Goal: Transaction & Acquisition: Purchase product/service

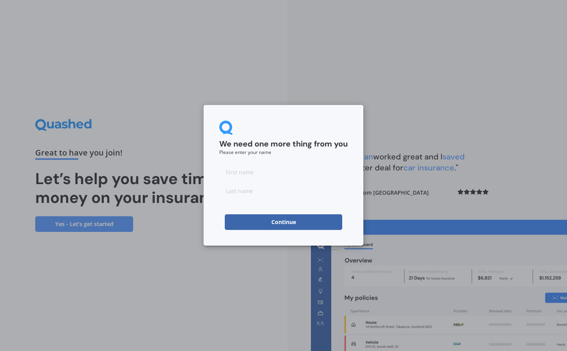
click at [254, 177] on input at bounding box center [283, 172] width 128 height 16
type input "Catherine"
type input "Campbell-Smith"
click at [303, 221] on button "Continue" at bounding box center [283, 222] width 117 height 16
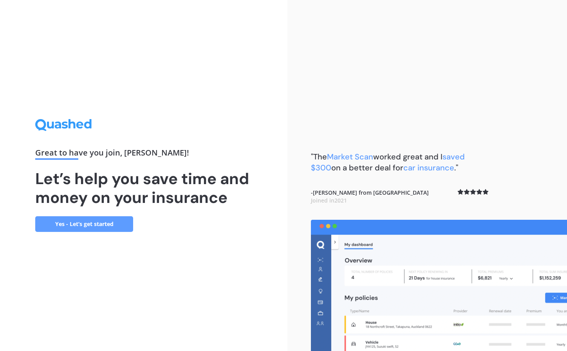
click at [98, 223] on link "Yes - Let’s get started" at bounding box center [84, 224] width 98 height 16
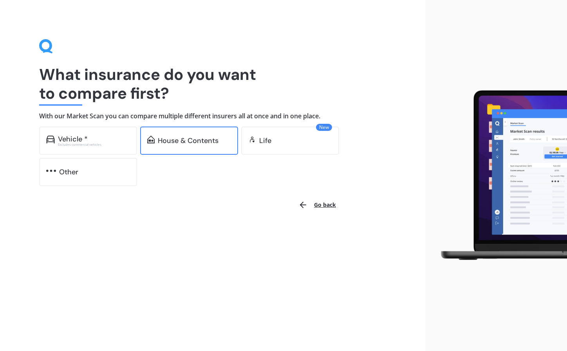
click at [211, 139] on div "House & Contents" at bounding box center [188, 141] width 61 height 8
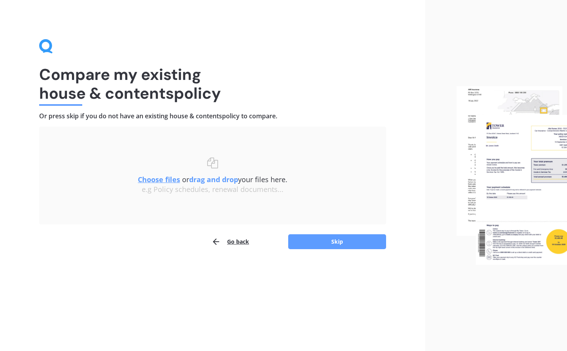
click at [154, 179] on u "Choose files" at bounding box center [159, 179] width 42 height 9
click at [341, 243] on button "Skip" at bounding box center [337, 241] width 98 height 15
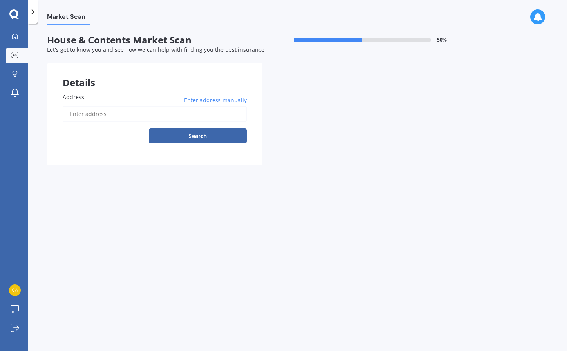
drag, startPoint x: 103, startPoint y: 117, endPoint x: 190, endPoint y: 121, distance: 87.4
click at [103, 117] on input "Address" at bounding box center [155, 114] width 184 height 16
type input "145 Saint Andrews Drive, Bethlehem, Tauranga 3110"
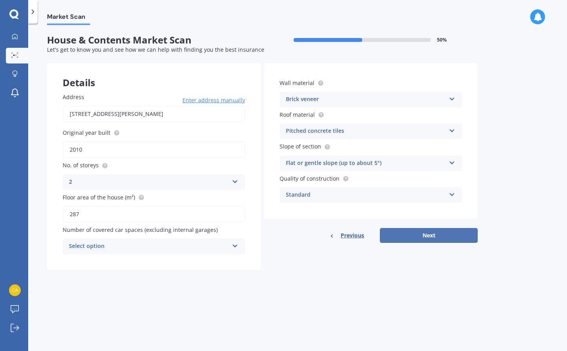
click at [432, 231] on button "Next" at bounding box center [429, 235] width 98 height 15
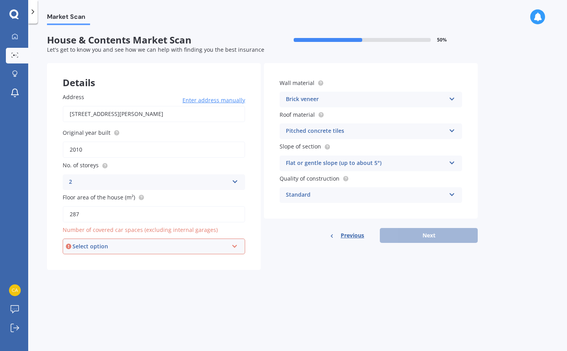
click at [181, 243] on div "Select option" at bounding box center [150, 246] width 156 height 9
click at [178, 261] on div "0" at bounding box center [153, 261] width 181 height 14
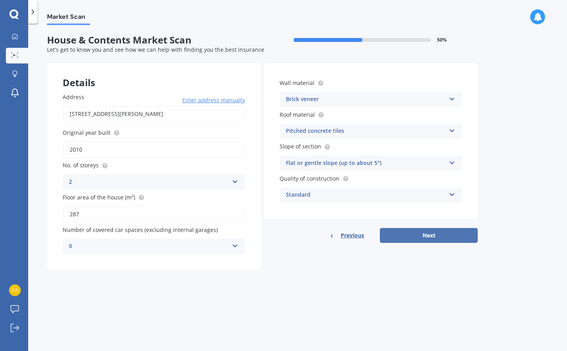
click at [420, 235] on button "Next" at bounding box center [429, 235] width 98 height 15
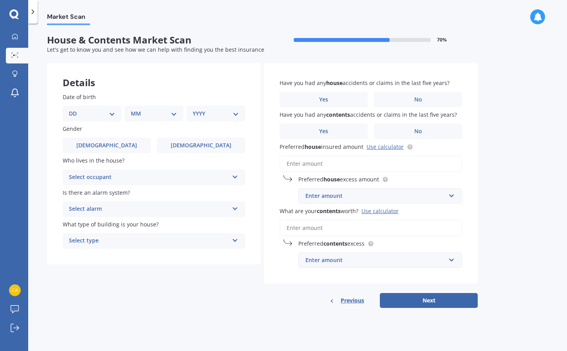
select select "11"
select select "1962"
click at [192, 142] on span "Female" at bounding box center [201, 145] width 62 height 7
click at [0, 0] on input "Female" at bounding box center [0, 0] width 0 height 0
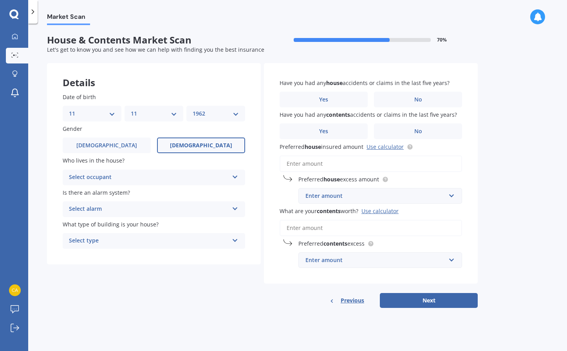
click at [214, 173] on div "Select occupant" at bounding box center [149, 177] width 160 height 9
click at [191, 190] on div "Owner" at bounding box center [154, 193] width 182 height 14
click at [191, 204] on div "Select alarm" at bounding box center [149, 208] width 160 height 9
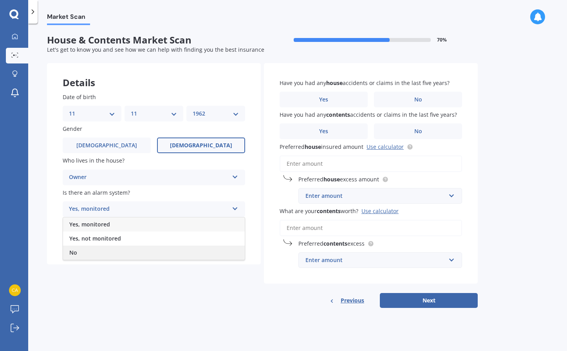
click at [124, 249] on div "No" at bounding box center [154, 253] width 182 height 14
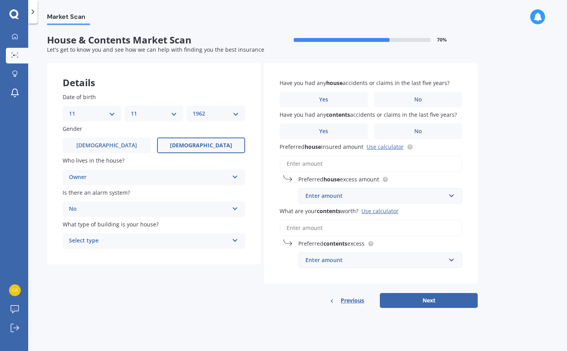
click at [148, 238] on div "Select type" at bounding box center [149, 240] width 160 height 9
click at [153, 255] on div "Freestanding" at bounding box center [154, 256] width 182 height 14
click at [401, 98] on label "No" at bounding box center [418, 100] width 88 height 16
click at [0, 0] on input "No" at bounding box center [0, 0] width 0 height 0
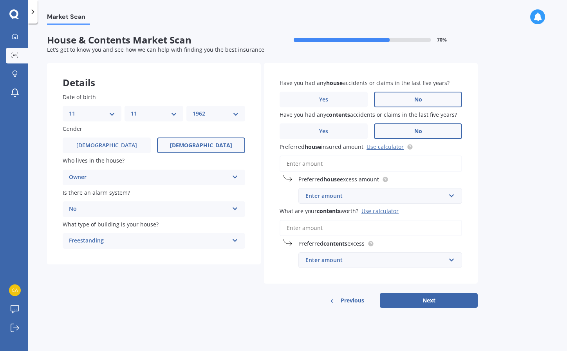
click at [406, 127] on label "No" at bounding box center [418, 131] width 88 height 16
click at [0, 0] on input "No" at bounding box center [0, 0] width 0 height 0
click at [385, 147] on link "Use calculator" at bounding box center [385, 146] width 37 height 7
click at [359, 301] on span "Previous" at bounding box center [352, 300] width 23 height 12
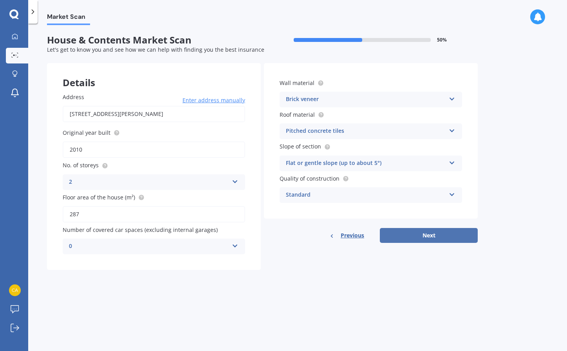
click at [427, 234] on button "Next" at bounding box center [429, 235] width 98 height 15
select select "11"
select select "1962"
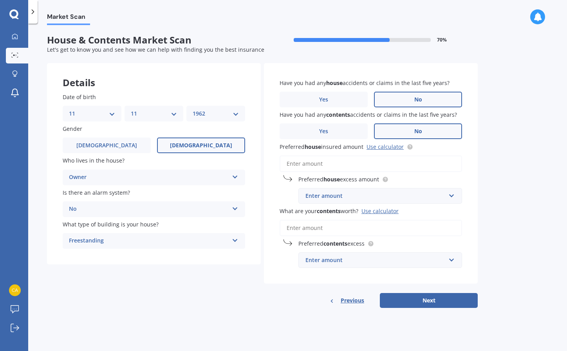
click at [372, 166] on input "Preferred house insured amount Use calculator" at bounding box center [371, 163] width 182 height 16
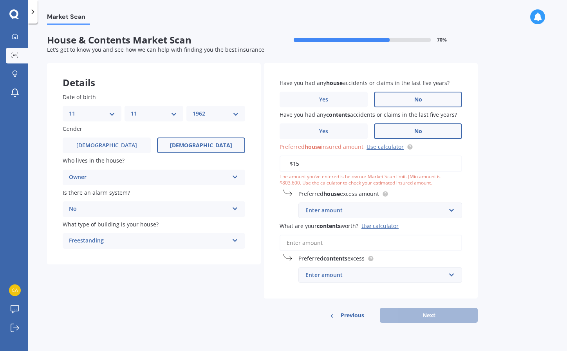
type input "$1"
type input "$1,500,000"
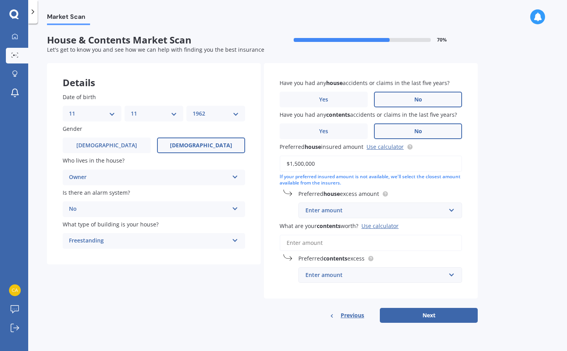
scroll to position [0, 0]
click at [455, 208] on input "text" at bounding box center [377, 210] width 157 height 15
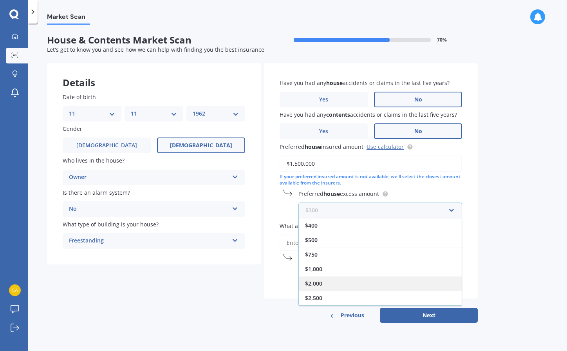
scroll to position [14, 0]
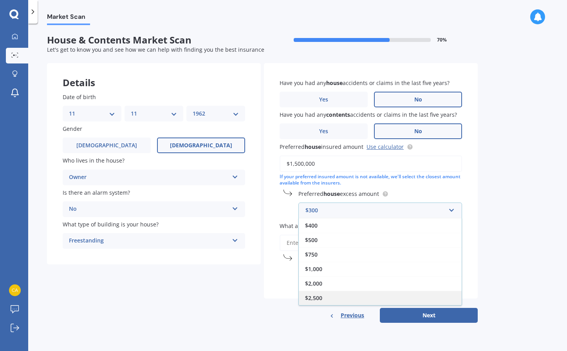
click at [368, 294] on div "$2,500" at bounding box center [380, 298] width 163 height 14
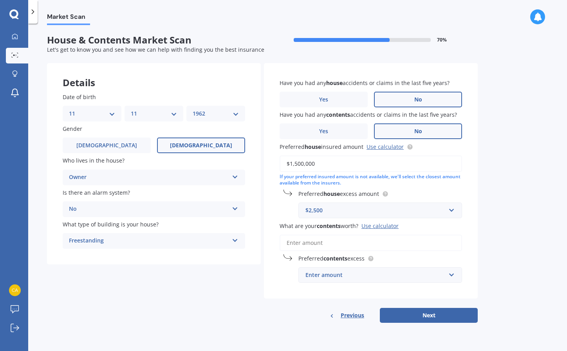
click at [348, 275] on div "Enter amount" at bounding box center [375, 275] width 140 height 9
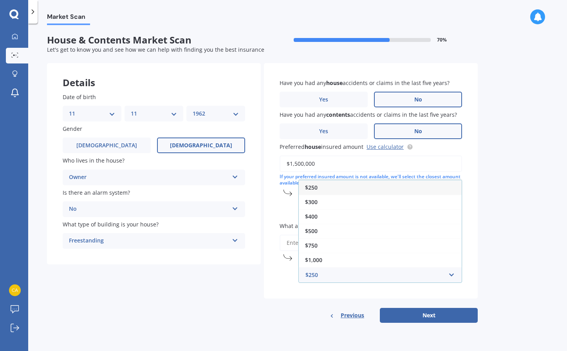
drag, startPoint x: 537, startPoint y: 254, endPoint x: 476, endPoint y: 254, distance: 61.5
click at [537, 254] on div "Market Scan House & Contents Market Scan 70 % Let's get to know you and see how…" at bounding box center [297, 188] width 539 height 327
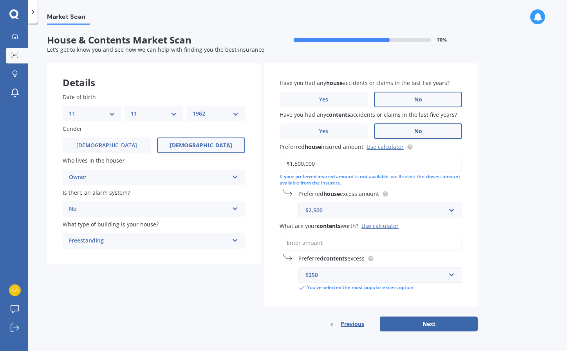
click at [327, 242] on input "What are your contents worth? Use calculator" at bounding box center [371, 243] width 182 height 16
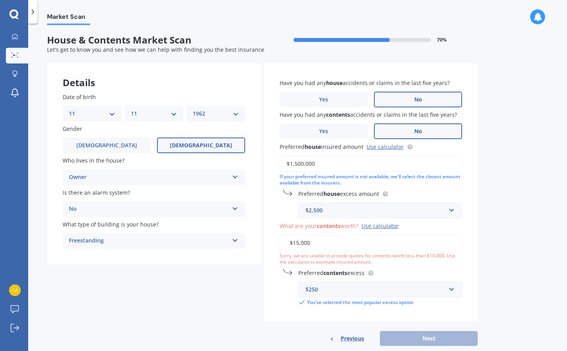
type input "$150,000"
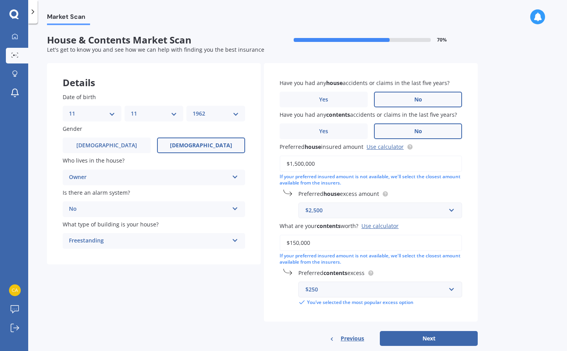
click at [358, 287] on div "$250" at bounding box center [375, 289] width 140 height 9
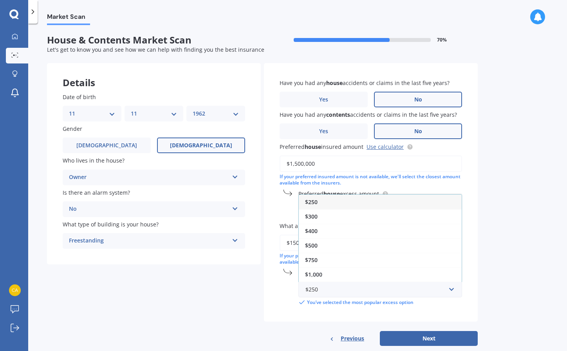
click at [352, 272] on div "$1,000" at bounding box center [380, 274] width 163 height 14
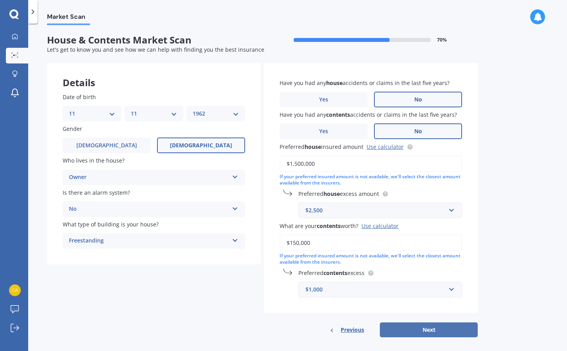
click at [425, 327] on button "Next" at bounding box center [429, 329] width 98 height 15
select select "11"
select select "1962"
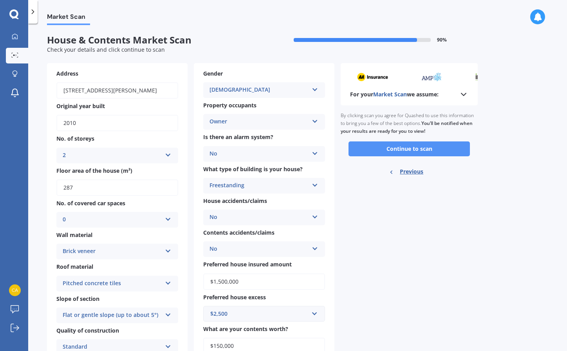
click at [421, 146] on button "Continue to scan" at bounding box center [409, 148] width 121 height 15
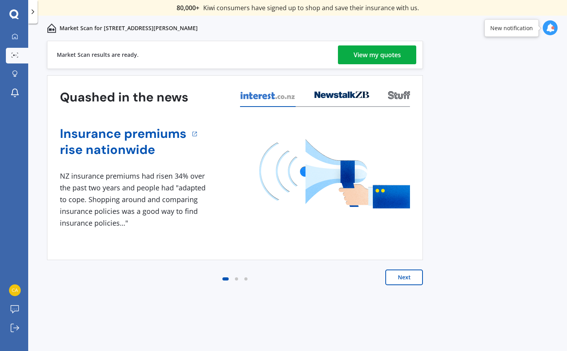
click at [366, 54] on div "View my quotes" at bounding box center [377, 54] width 47 height 19
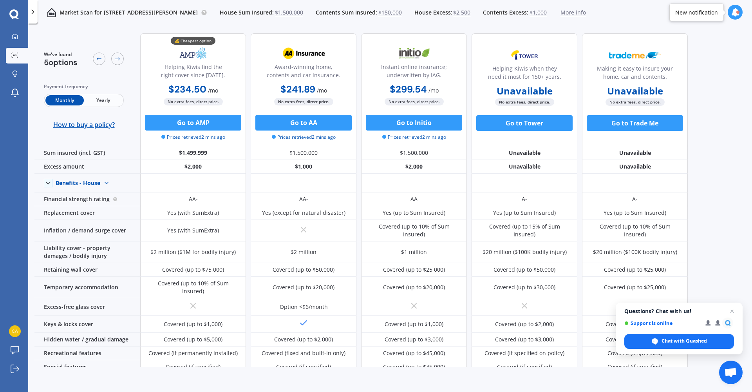
click at [105, 101] on span "Yearly" at bounding box center [103, 100] width 38 height 10
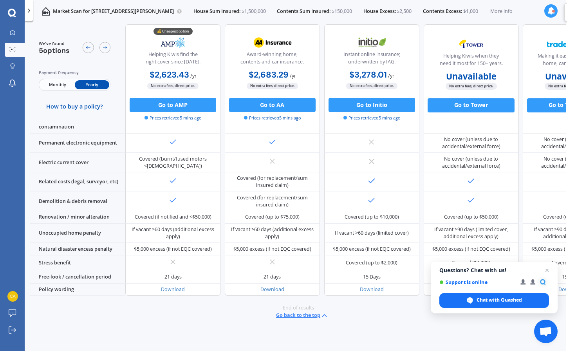
scroll to position [310, 0]
click at [546, 269] on span "Close chat" at bounding box center [547, 270] width 10 height 10
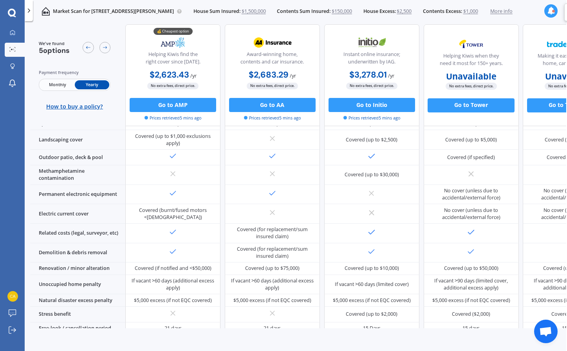
scroll to position [219, 0]
click at [352, 11] on span "$150,000" at bounding box center [342, 11] width 20 height 7
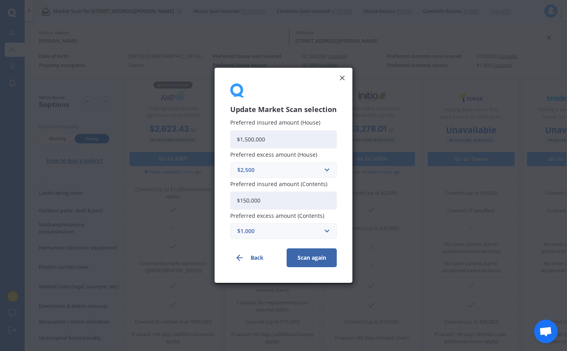
drag, startPoint x: 265, startPoint y: 200, endPoint x: 227, endPoint y: 197, distance: 38.8
click at [227, 197] on div "Update Market Scan selection Preferred insured amount (House) $1,500,000 Prefer…" at bounding box center [284, 175] width 138 height 215
type input "$400,000"
click at [312, 258] on button "Scan again" at bounding box center [312, 258] width 50 height 19
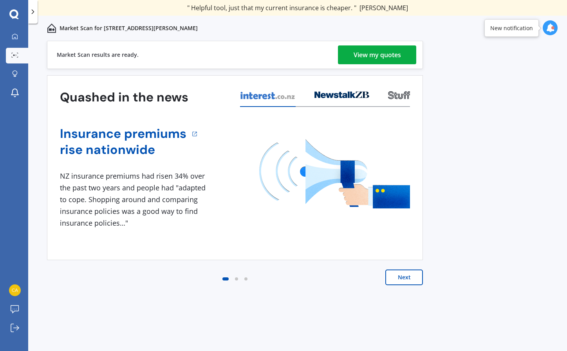
click at [378, 52] on div "View my quotes" at bounding box center [377, 54] width 47 height 19
